Goal: Task Accomplishment & Management: Manage account settings

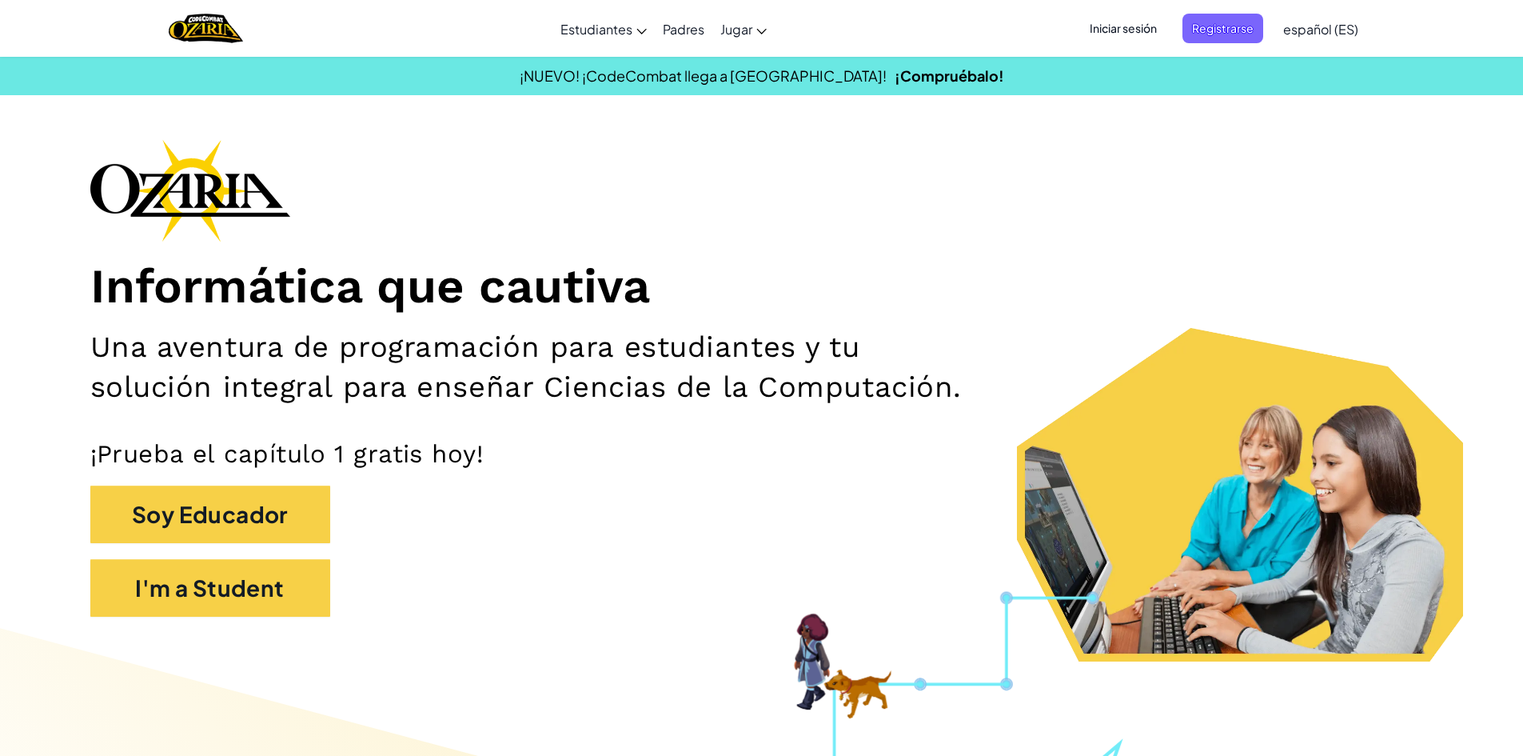
click at [1144, 26] on span "Iniciar sesión" at bounding box center [1123, 29] width 86 height 30
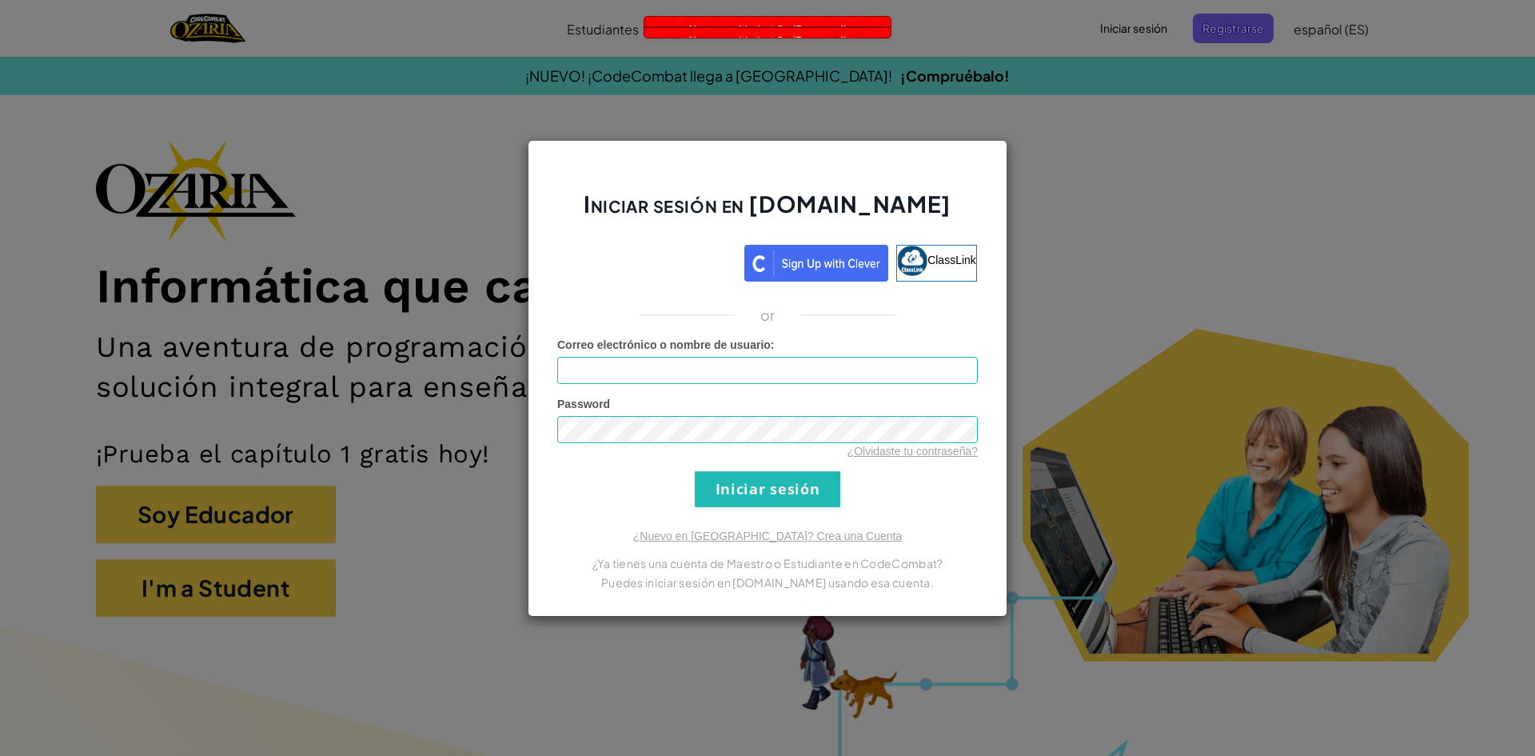
drag, startPoint x: 1492, startPoint y: 15, endPoint x: 1475, endPoint y: 34, distance: 24.9
click at [1475, 34] on div "Iniciar sesión en [DOMAIN_NAME] ClassLink or Error desconocido. Correo electrón…" at bounding box center [767, 378] width 1535 height 756
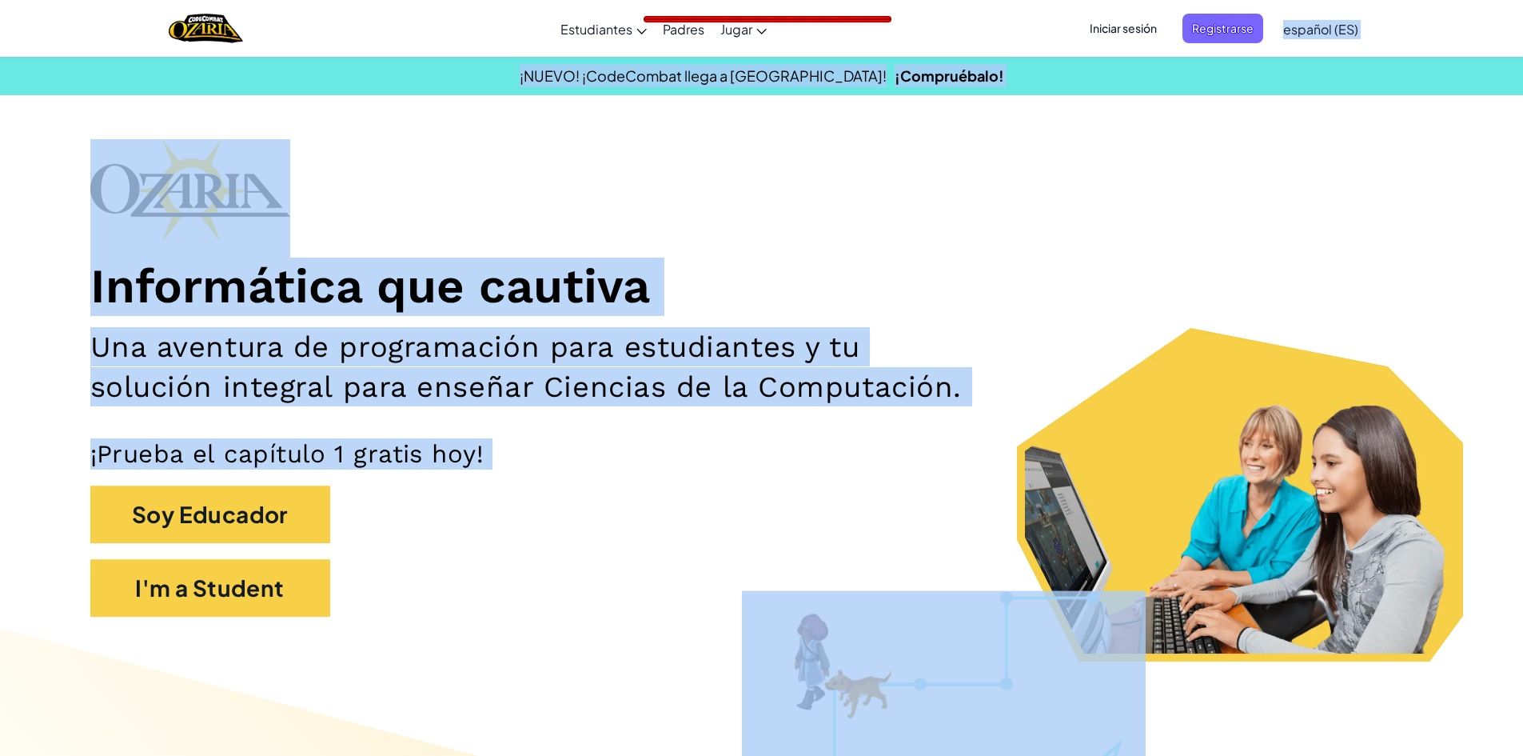
click at [1104, 207] on div "Informática que cautiva Una aventura de programación para estudiantes y tu solu…" at bounding box center [761, 385] width 1343 height 493
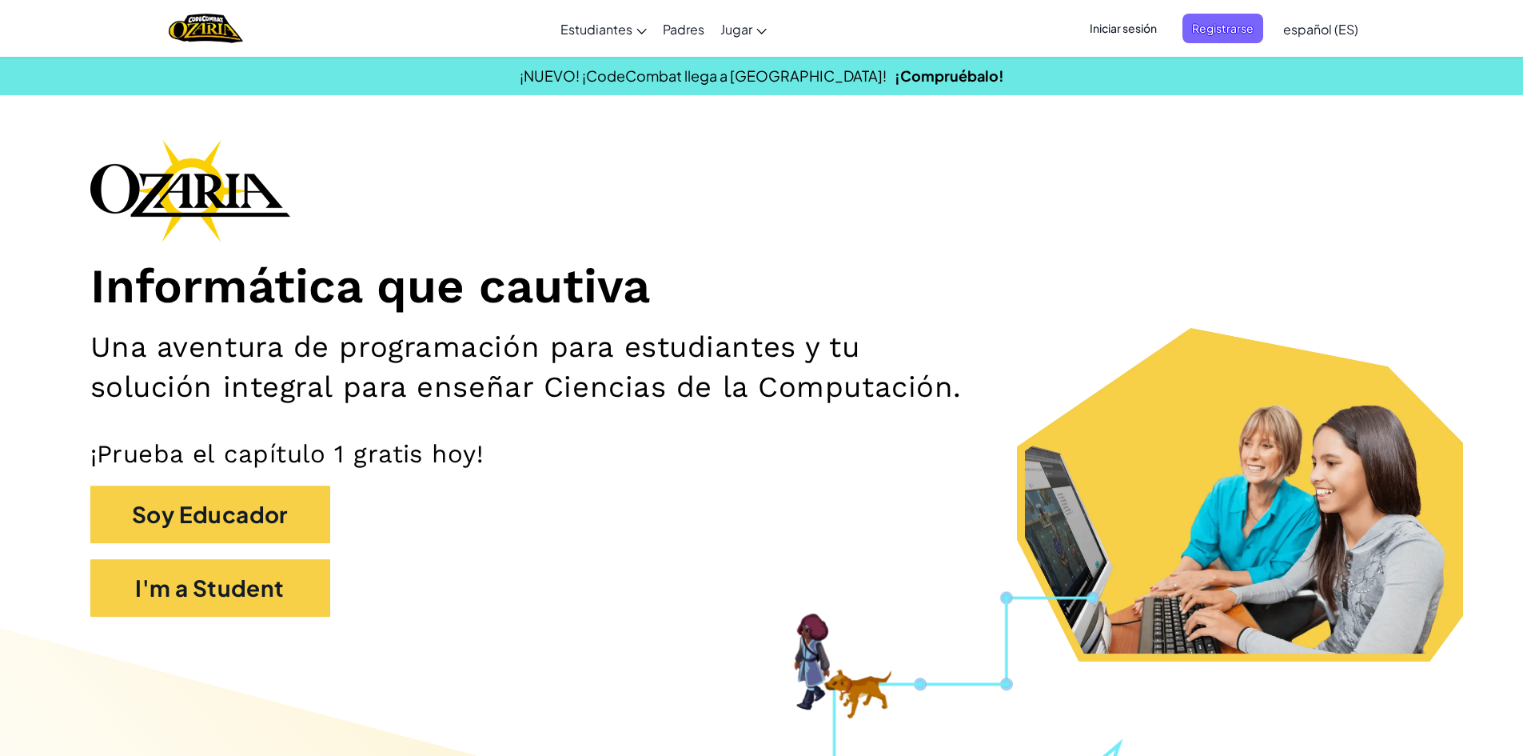
click at [1134, 18] on span "Iniciar sesión" at bounding box center [1123, 29] width 86 height 30
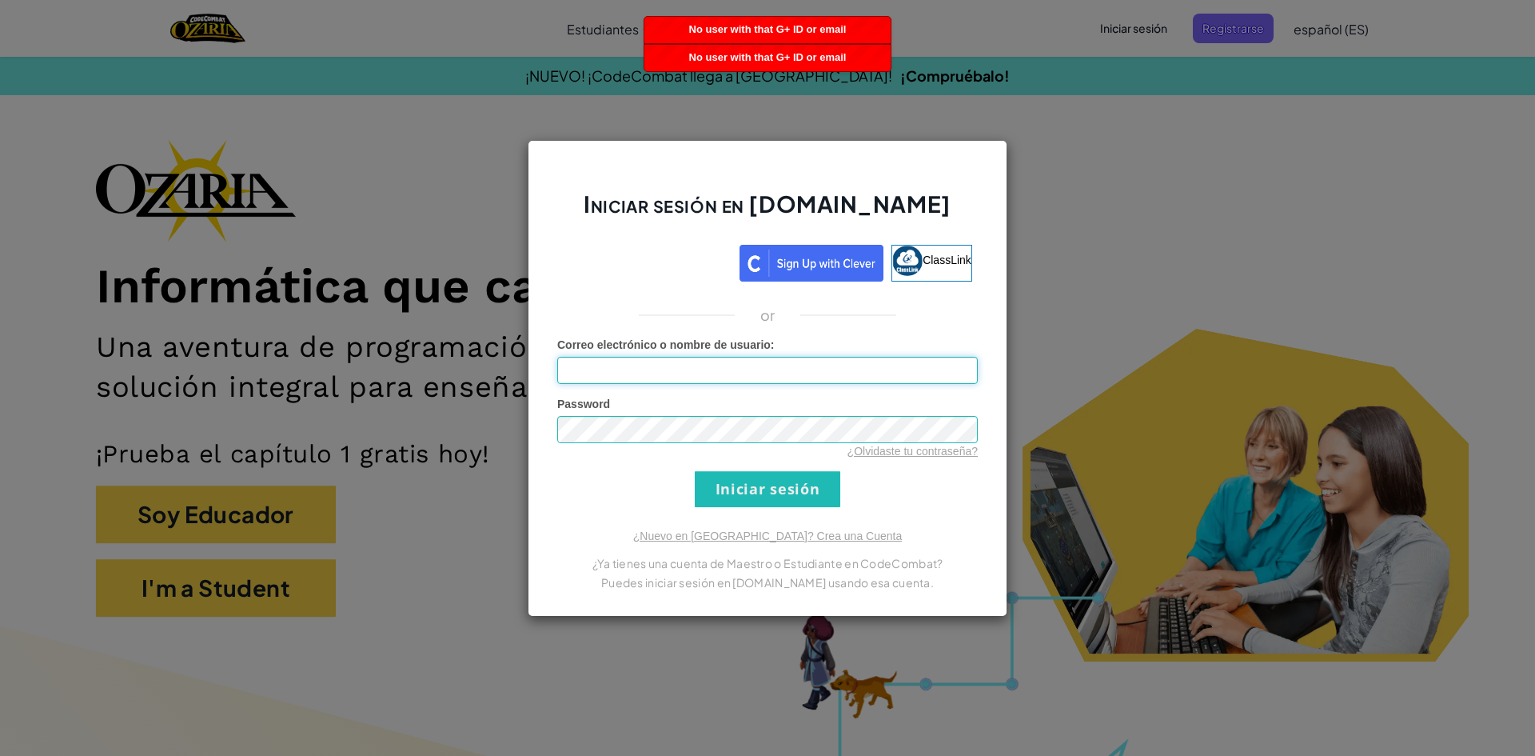
drag, startPoint x: 680, startPoint y: 276, endPoint x: 637, endPoint y: 365, distance: 99.1
click at [637, 365] on input "Correo electrónico o nombre de usuario :" at bounding box center [767, 370] width 421 height 27
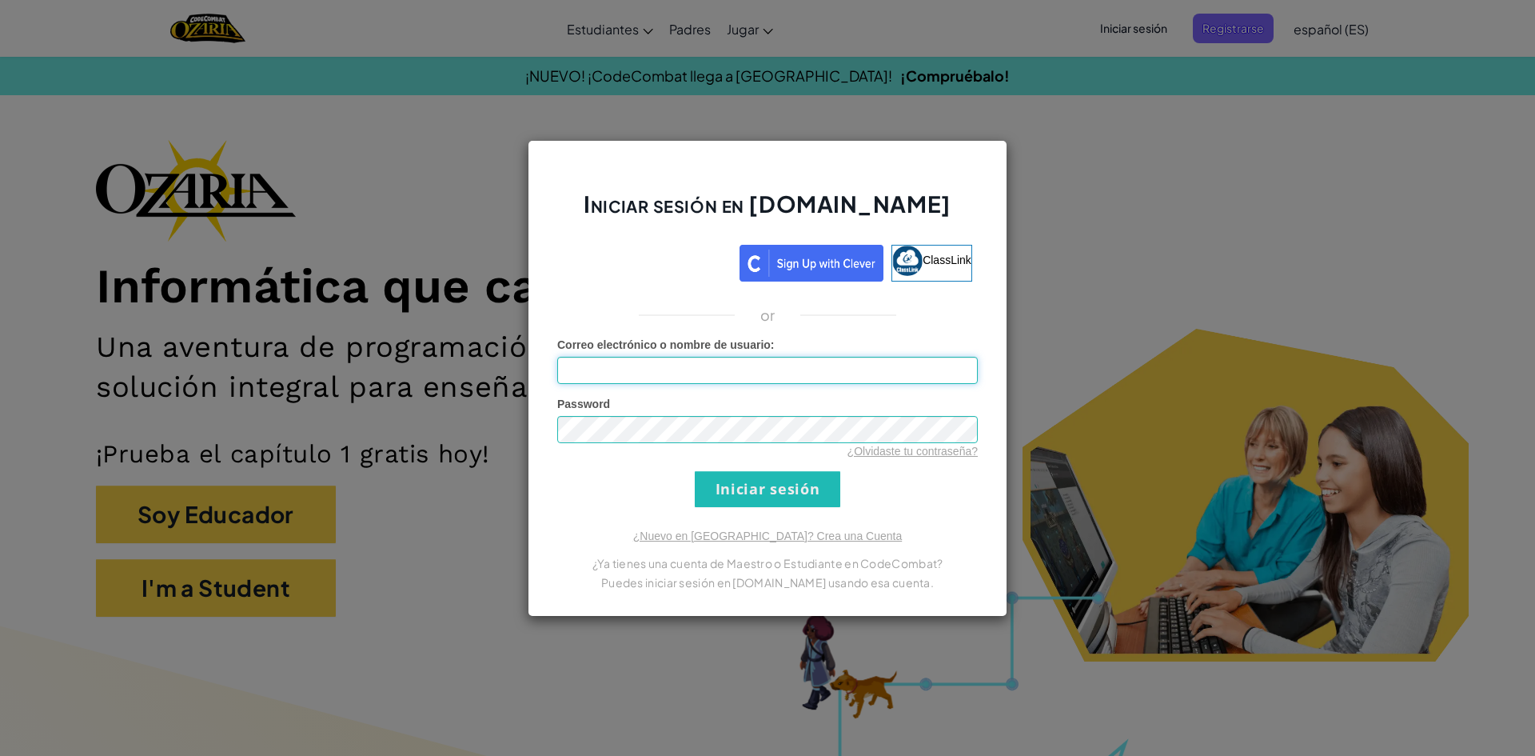
type input "[EMAIL_ADDRESS][DOMAIN_NAME]"
click at [718, 483] on input "Iniciar sesión" at bounding box center [768, 489] width 146 height 36
